Goal: Task Accomplishment & Management: Use online tool/utility

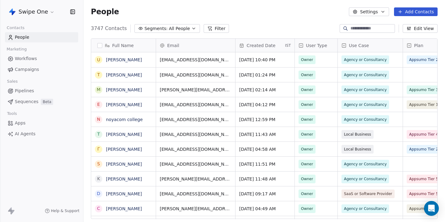
scroll to position [195, 362]
click at [27, 69] on span "Campaigns" at bounding box center [27, 69] width 24 height 6
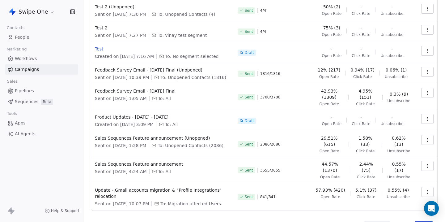
scroll to position [83, 0]
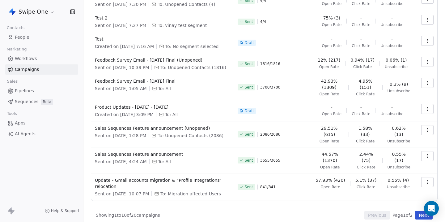
click at [429, 153] on icon "button" at bounding box center [427, 155] width 5 height 5
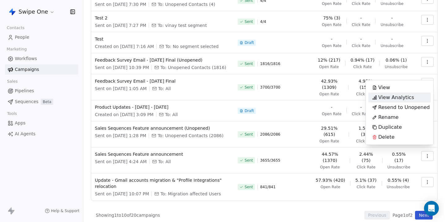
click at [395, 96] on span "View Analytics" at bounding box center [396, 97] width 36 height 7
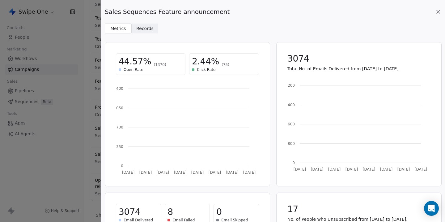
click at [142, 28] on span "Records" at bounding box center [144, 28] width 17 height 6
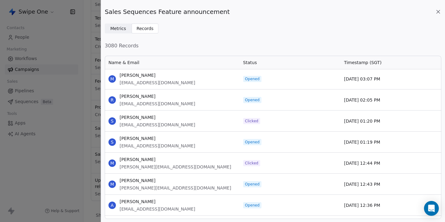
scroll to position [2063, 0]
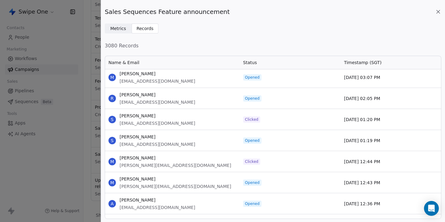
click at [251, 162] on span "Clicked" at bounding box center [251, 161] width 13 height 5
